Goal: Task Accomplishment & Management: Manage account settings

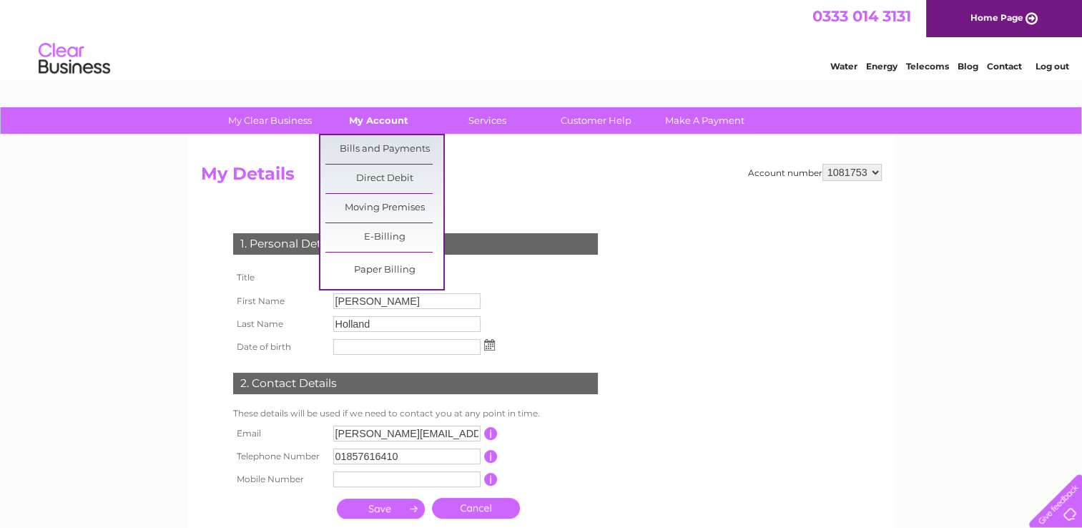
click at [361, 119] on link "My Account" at bounding box center [379, 120] width 118 height 26
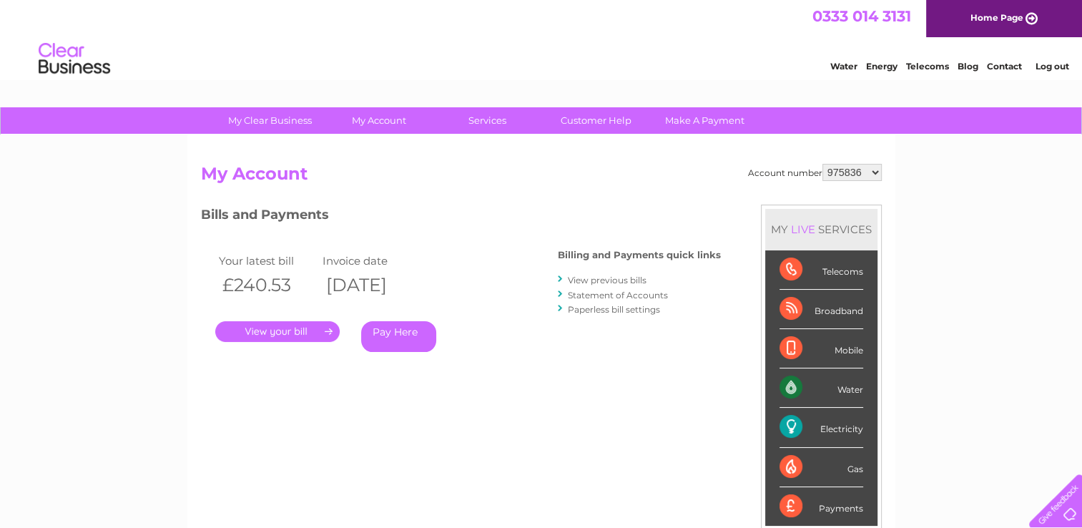
click at [846, 170] on select "975836 1081753 1146989" at bounding box center [852, 172] width 59 height 17
click at [850, 178] on select "975836 1081753 1146989" at bounding box center [852, 172] width 59 height 17
click at [823, 164] on select "975836 1081753 1146989" at bounding box center [852, 172] width 59 height 17
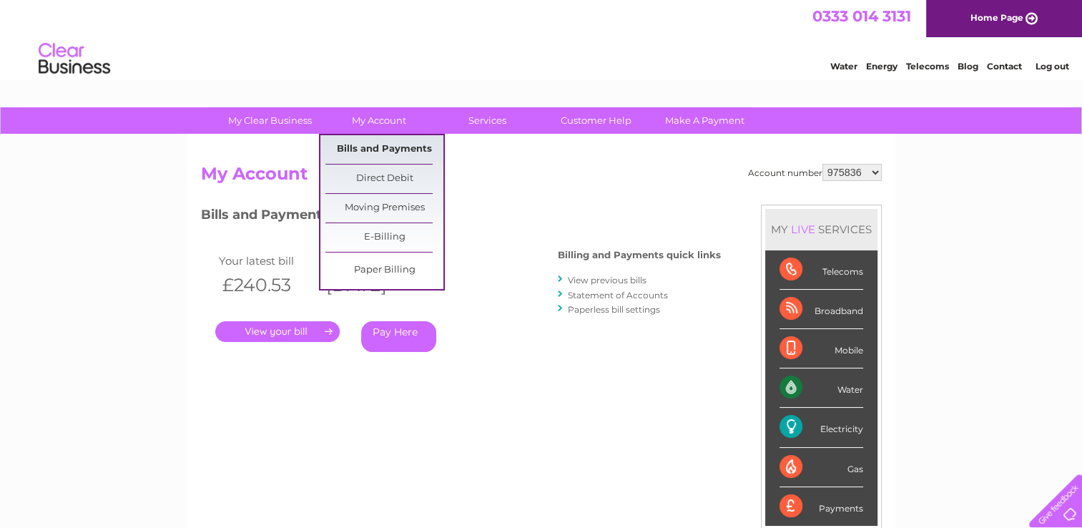
click at [373, 147] on link "Bills and Payments" at bounding box center [385, 149] width 118 height 29
click at [382, 147] on link "Bills and Payments" at bounding box center [385, 149] width 118 height 29
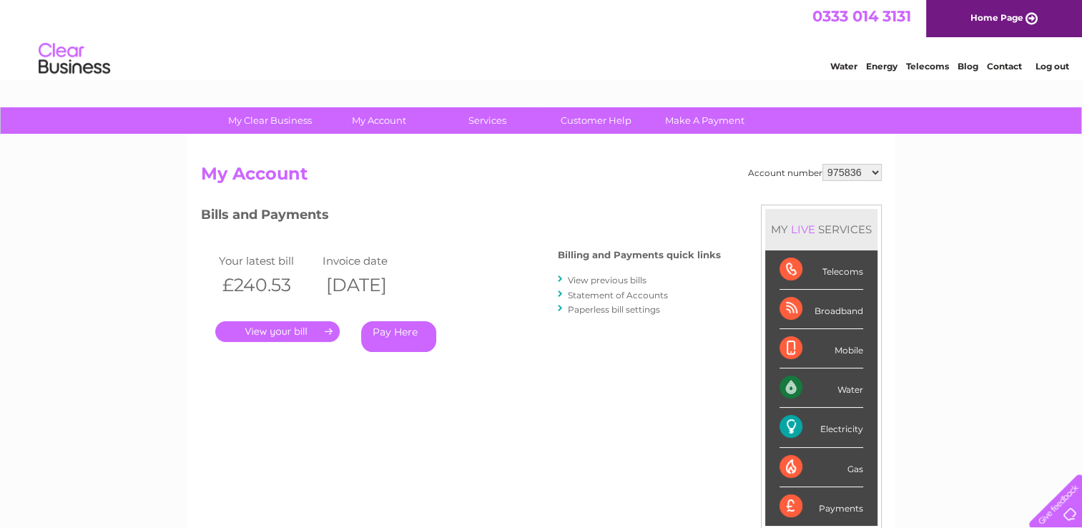
click at [309, 336] on link "." at bounding box center [277, 331] width 124 height 21
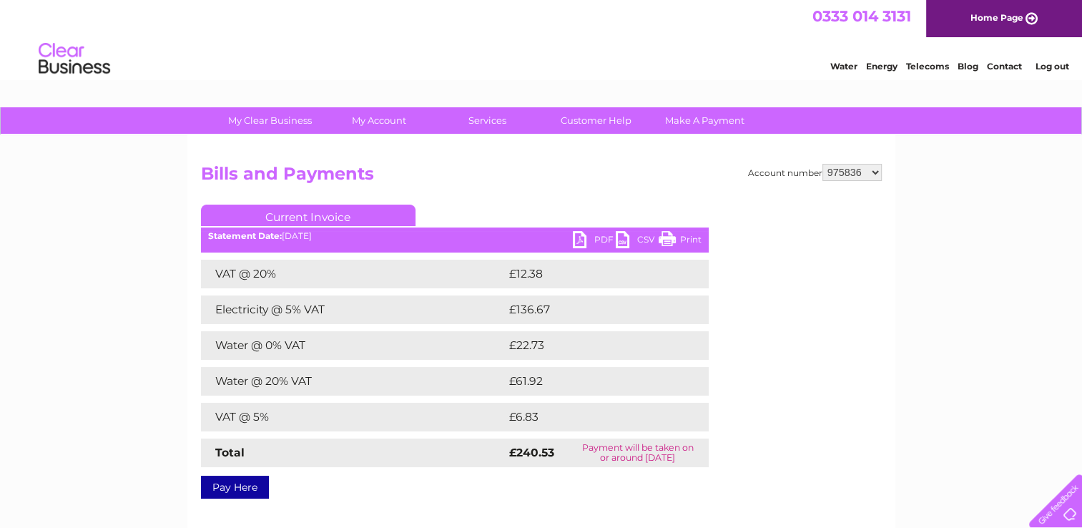
click at [601, 243] on link "PDF" at bounding box center [594, 241] width 43 height 21
